Goal: Information Seeking & Learning: Understand process/instructions

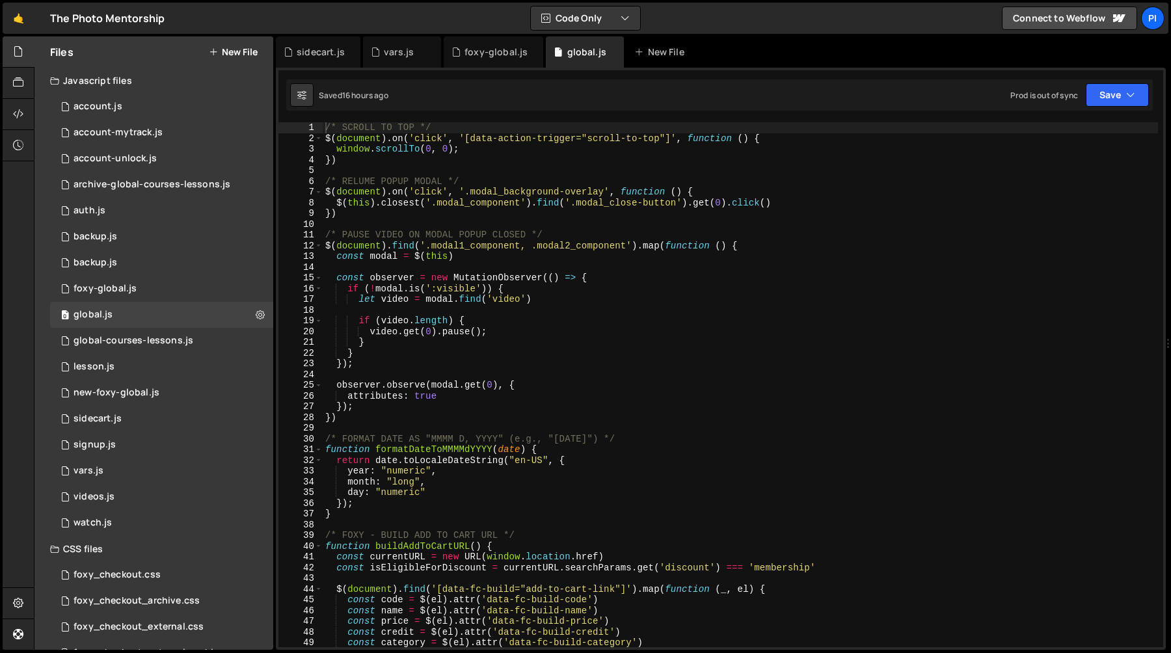
scroll to position [559, 0]
click at [483, 50] on div "foxy-global.js" at bounding box center [495, 52] width 63 height 13
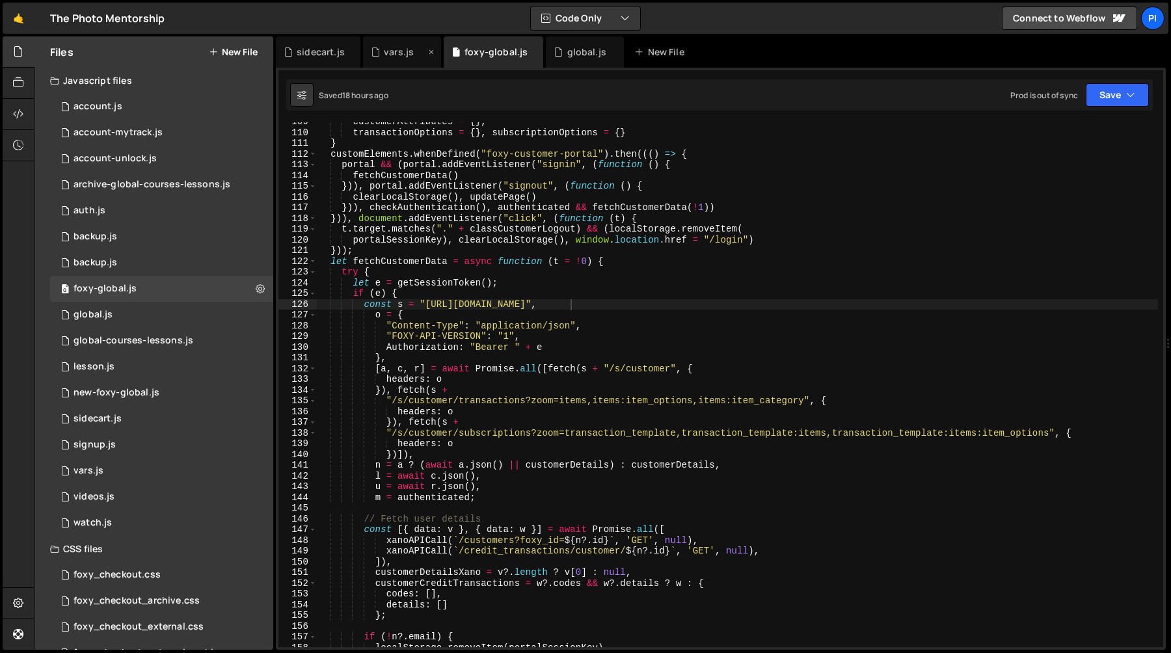
scroll to position [675, 0]
click at [405, 50] on div "vars.js" at bounding box center [399, 52] width 30 height 13
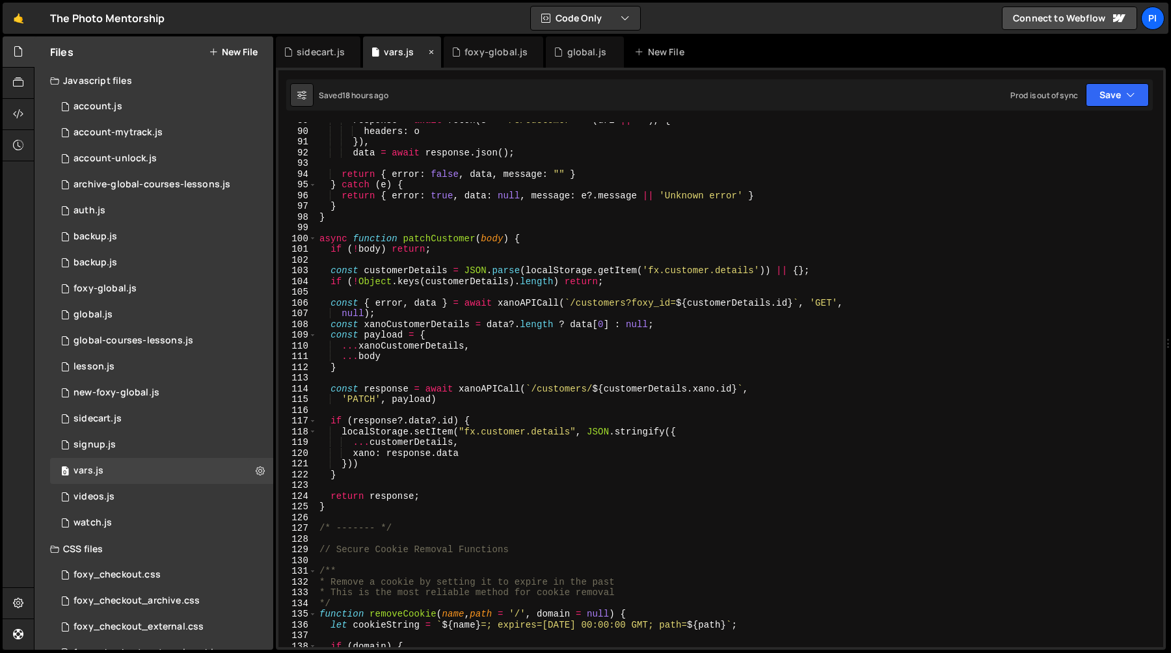
scroll to position [951, 0]
click at [572, 54] on div "global.js" at bounding box center [586, 52] width 39 height 13
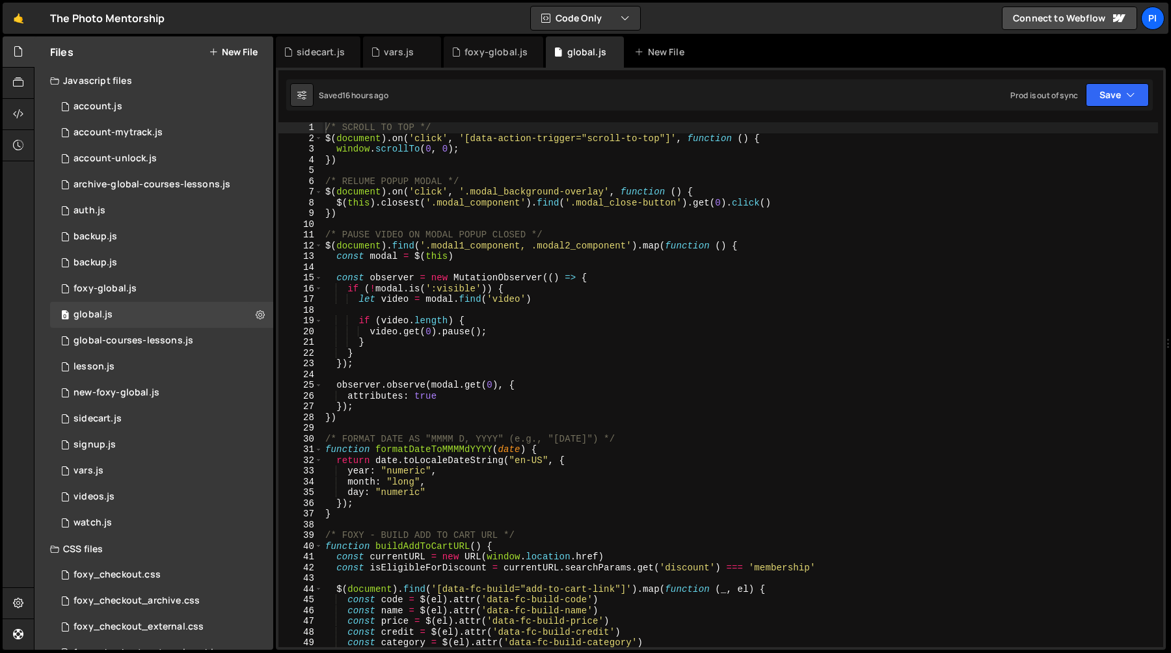
scroll to position [559, 0]
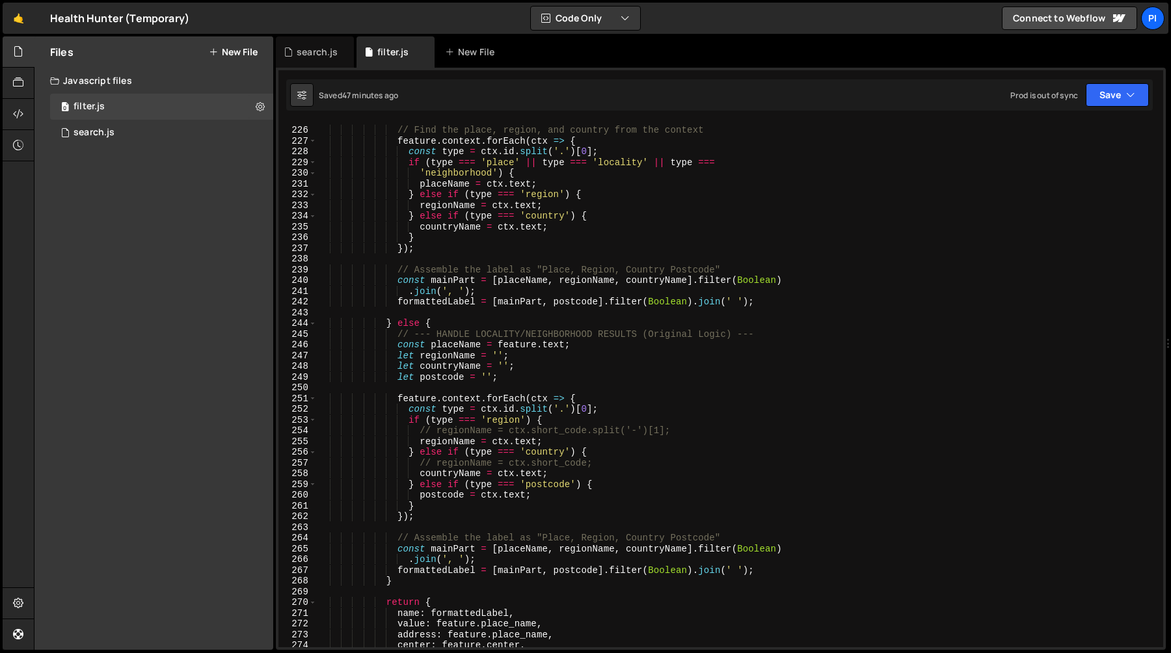
scroll to position [2423, 0]
click at [454, 312] on div "// Find the place, region, and country from the context feature . context . for…" at bounding box center [737, 387] width 841 height 546
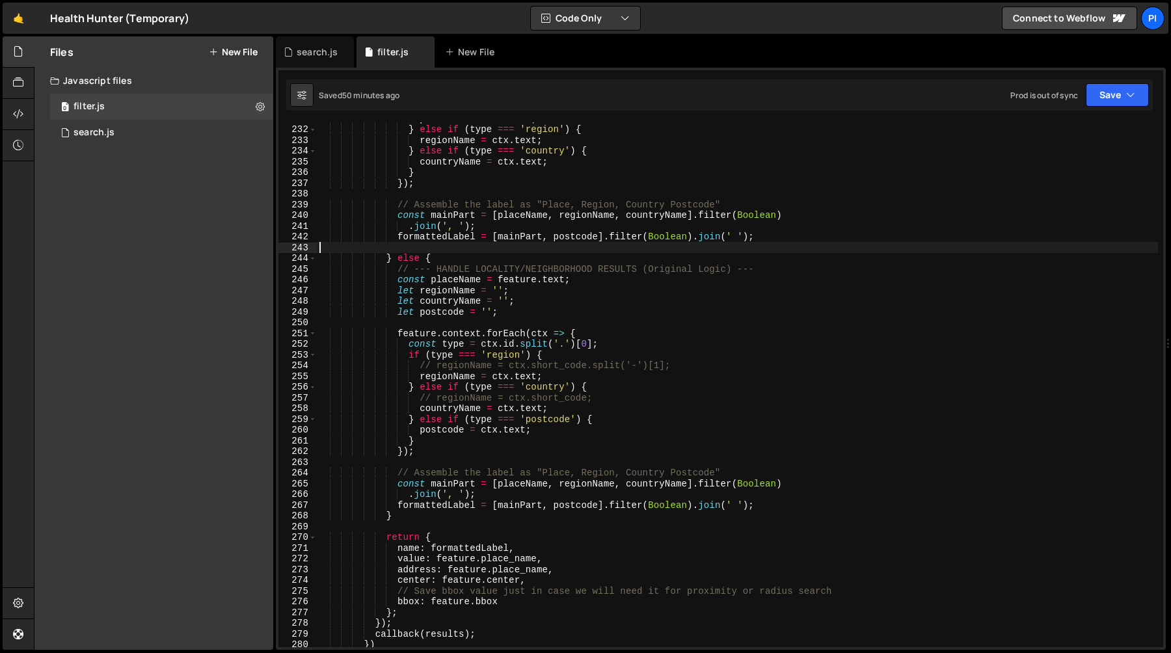
scroll to position [2488, 0]
click at [451, 307] on div "placeName = ctx . text ; } else if ( type === 'region' ) { regionName = ctx . t…" at bounding box center [737, 386] width 841 height 546
type textarea "let postcode = '';"
